Goal: Find specific page/section: Find specific page/section

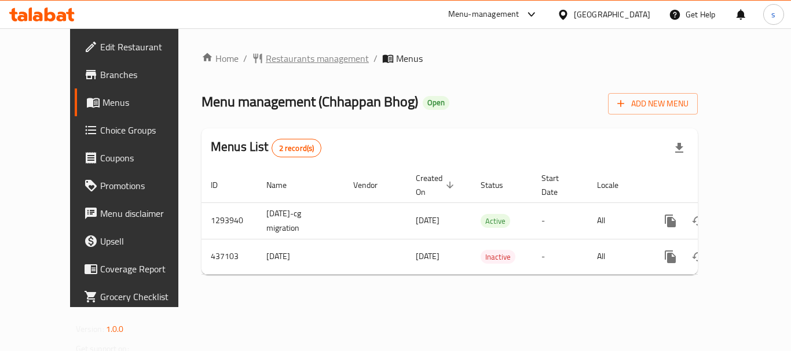
click at [276, 65] on span "Restaurants management" at bounding box center [317, 59] width 103 height 14
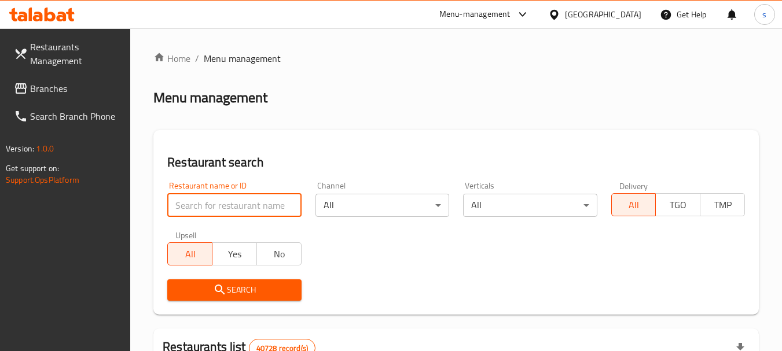
click at [207, 208] on input "search" at bounding box center [234, 205] width 134 height 23
paste input "632673"
type input "632673"
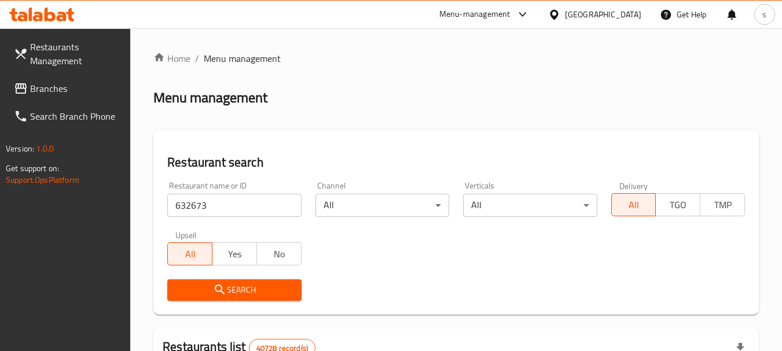
drag, startPoint x: 211, startPoint y: 288, endPoint x: 212, endPoint y: 281, distance: 7.7
click at [212, 292] on span "Search" at bounding box center [234, 290] width 115 height 14
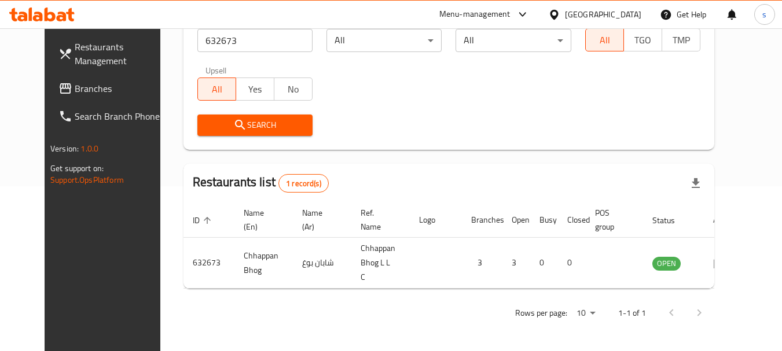
scroll to position [155, 0]
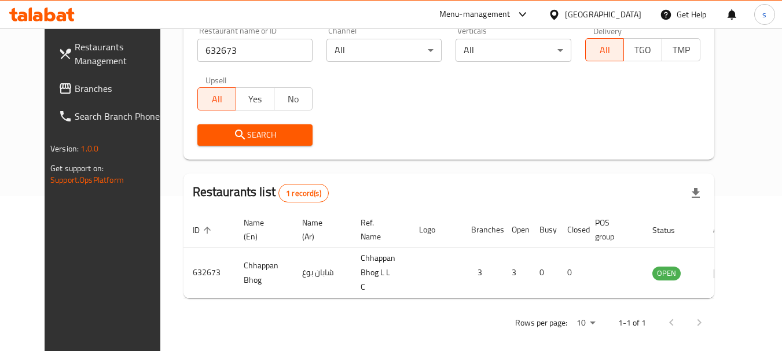
click at [75, 93] on span "Branches" at bounding box center [120, 89] width 91 height 14
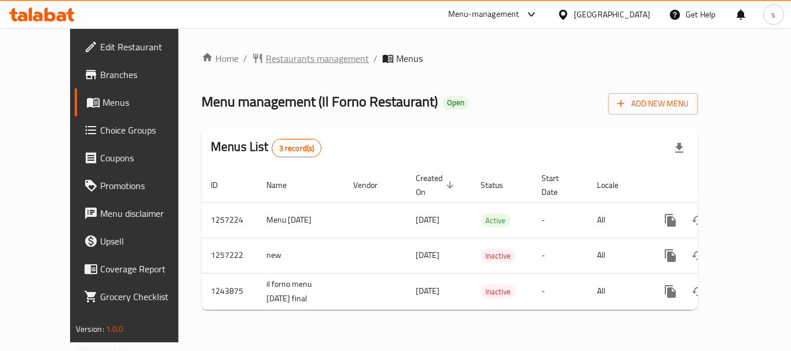
click at [266, 63] on span "Restaurants management" at bounding box center [317, 59] width 103 height 14
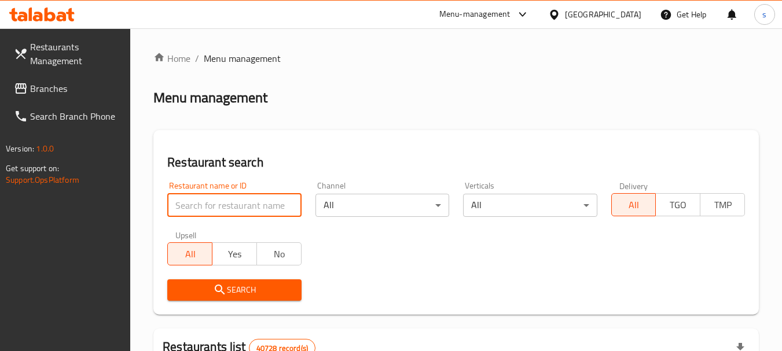
click at [200, 208] on input "search" at bounding box center [234, 205] width 134 height 23
paste input "1410"
type input "1410"
click at [220, 293] on icon "submit" at bounding box center [220, 290] width 14 height 14
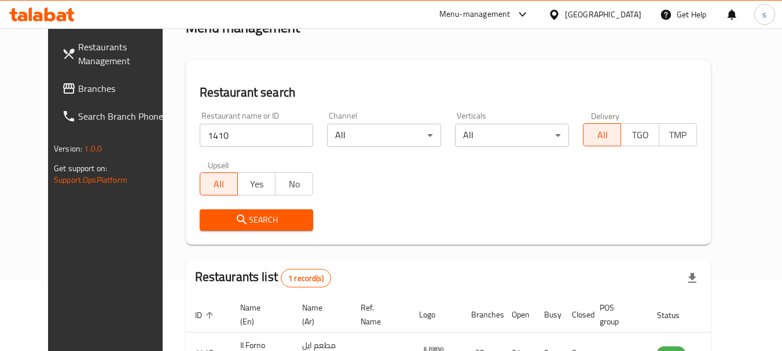
scroll to position [151, 0]
